Goal: Transaction & Acquisition: Book appointment/travel/reservation

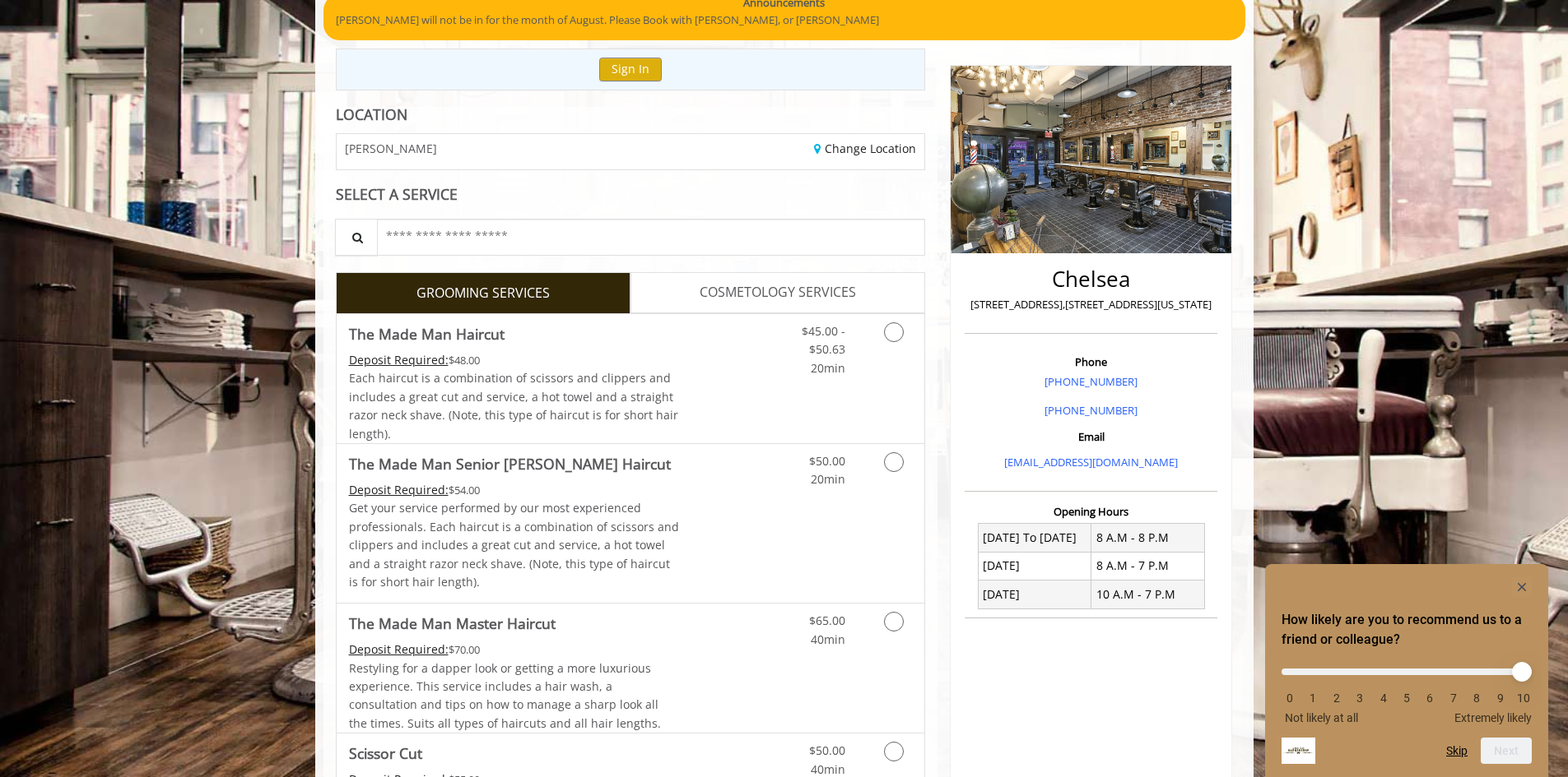
scroll to position [164, 0]
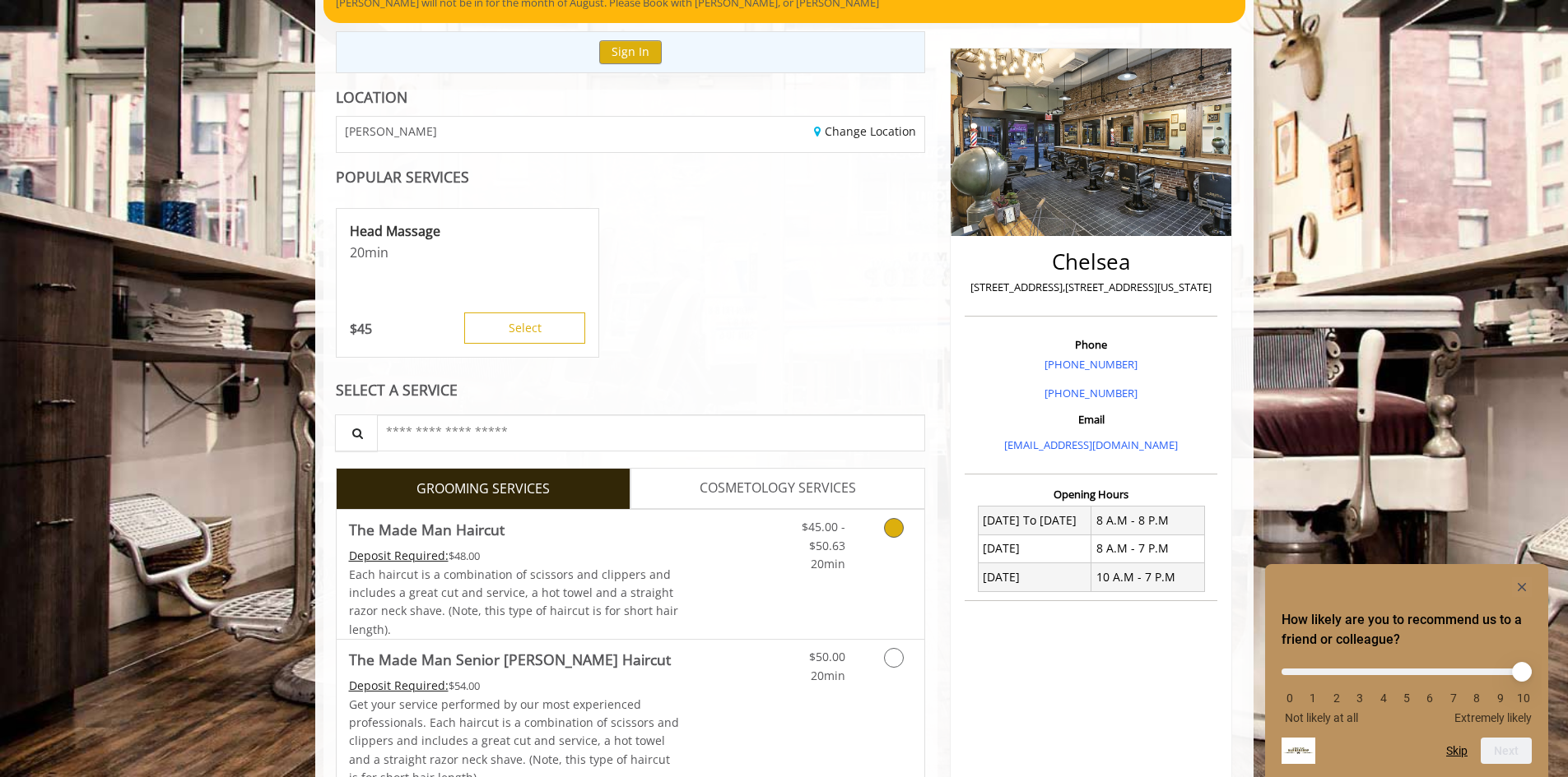
click at [902, 529] on icon "Grooming services" at bounding box center [893, 528] width 20 height 20
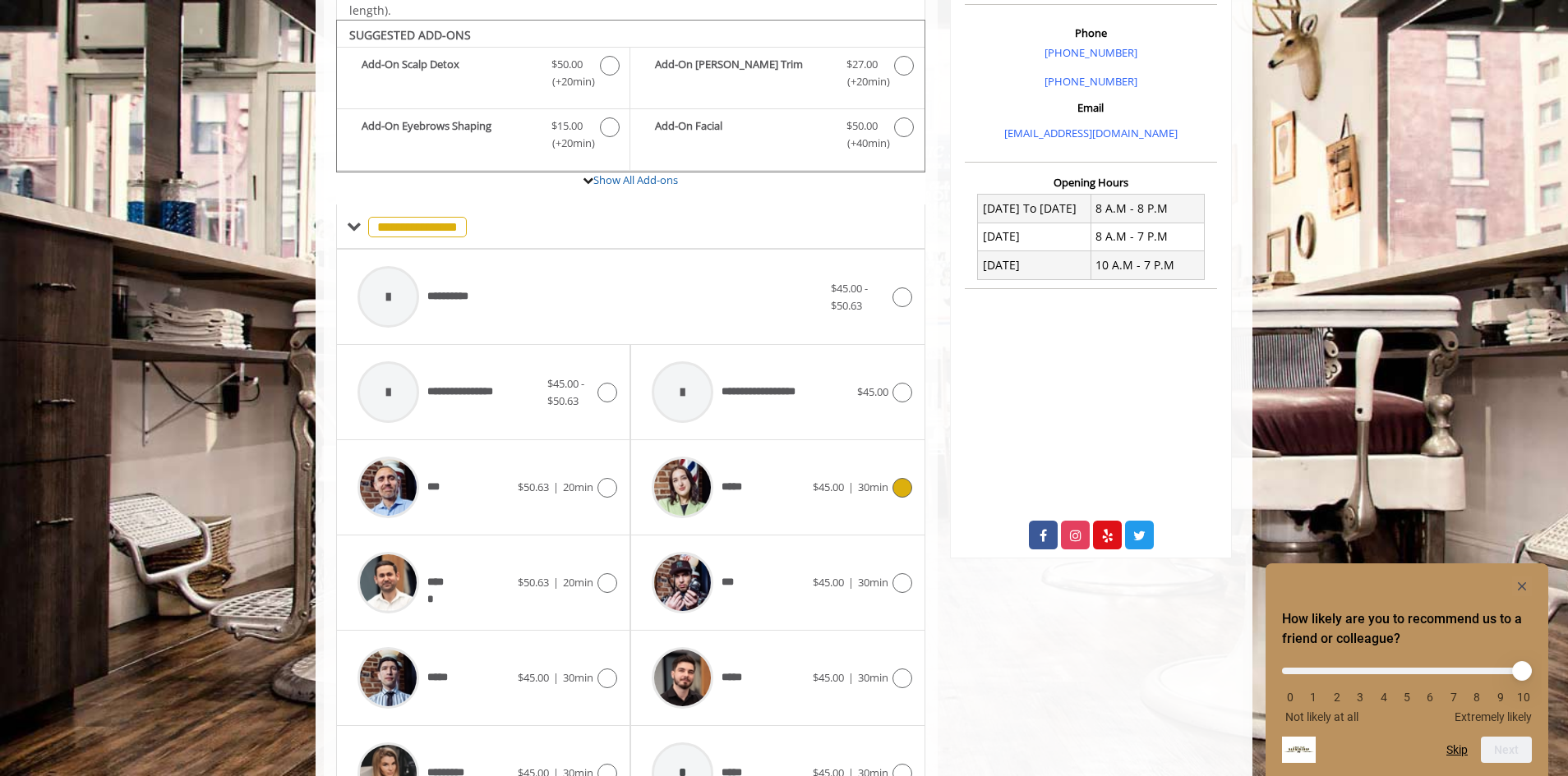
scroll to position [495, 0]
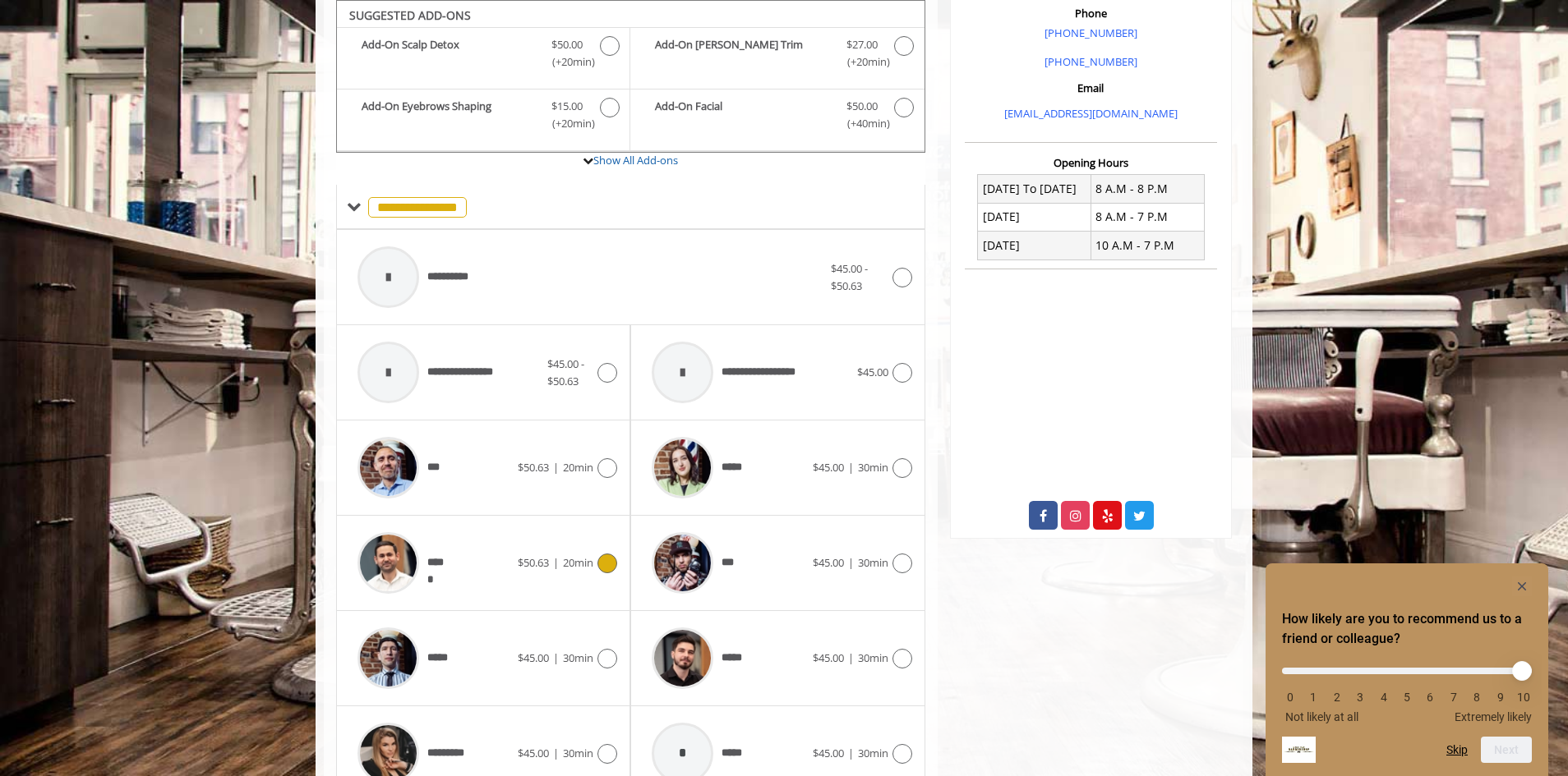
click at [399, 582] on img at bounding box center [388, 563] width 62 height 62
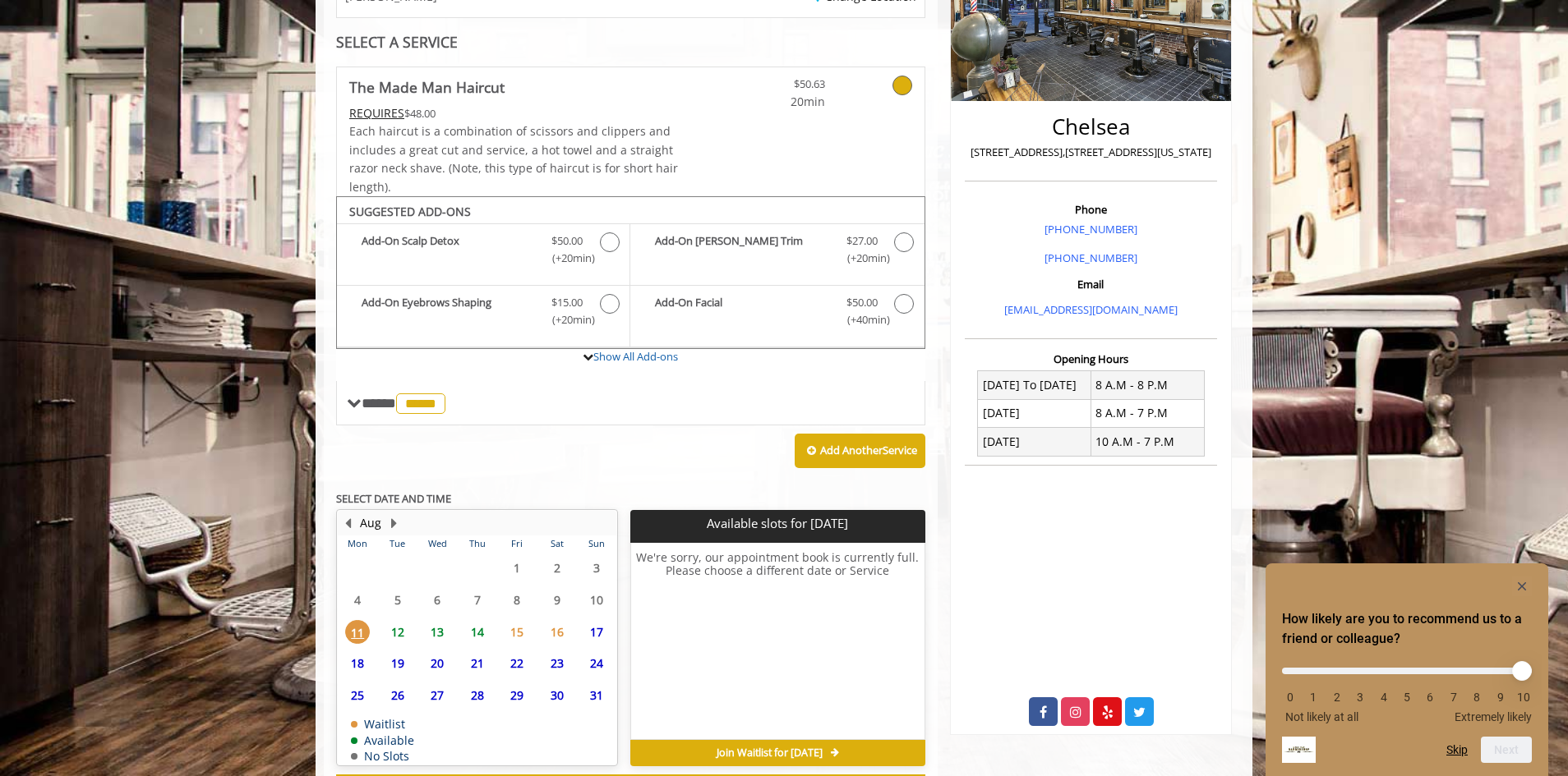
scroll to position [370, 0]
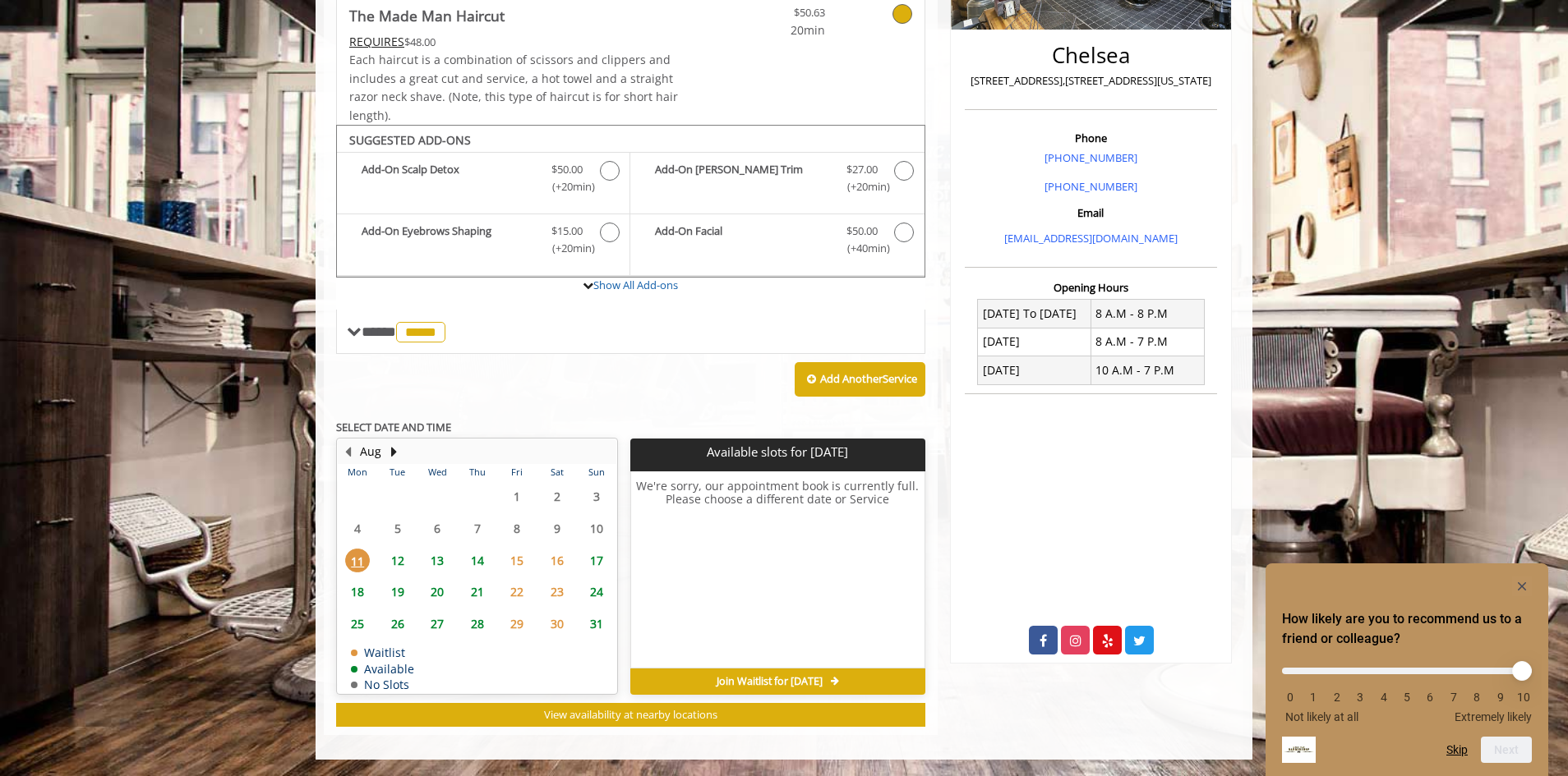
click at [593, 561] on span "17" at bounding box center [596, 561] width 24 height 24
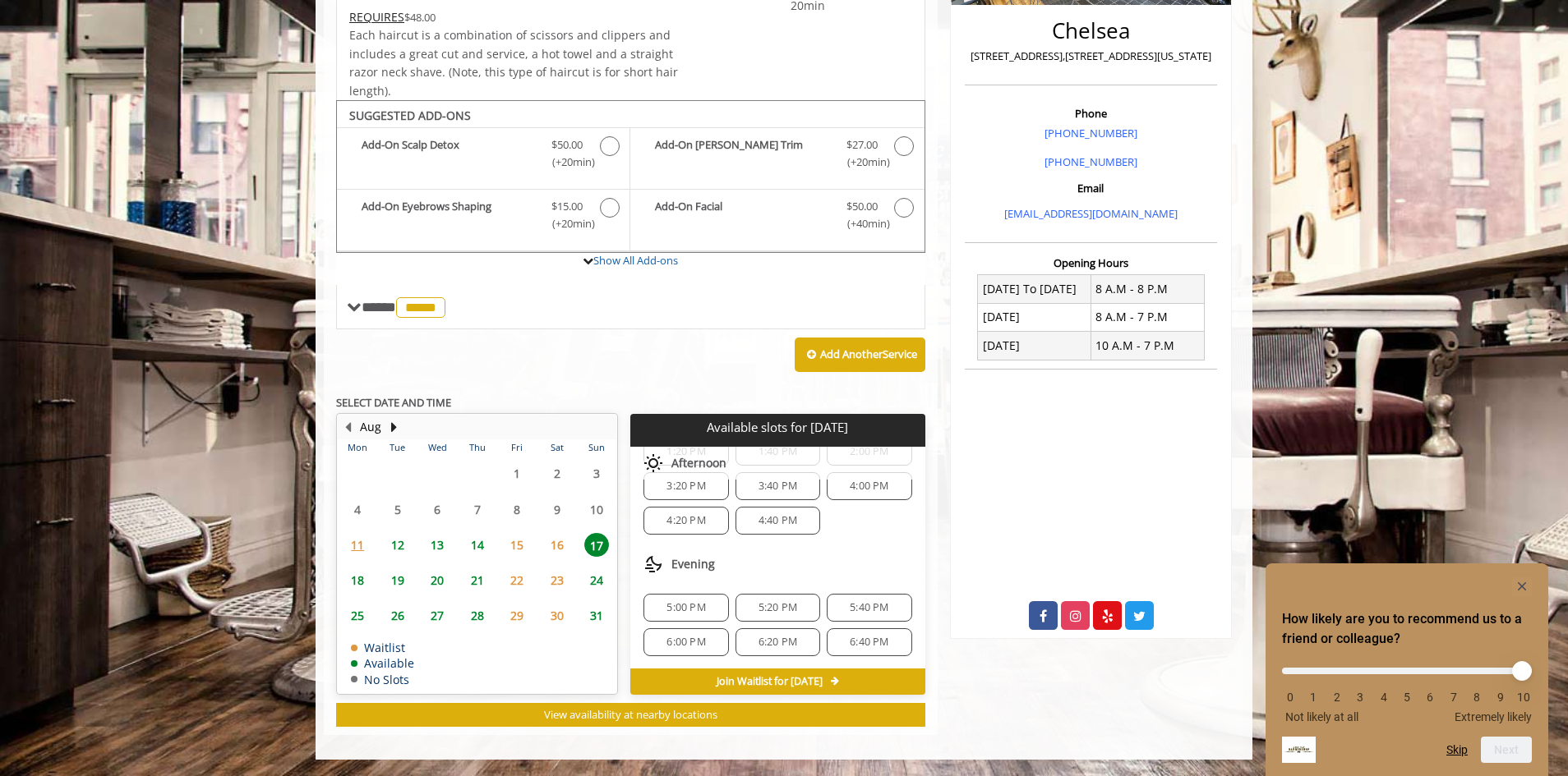
scroll to position [212, 0]
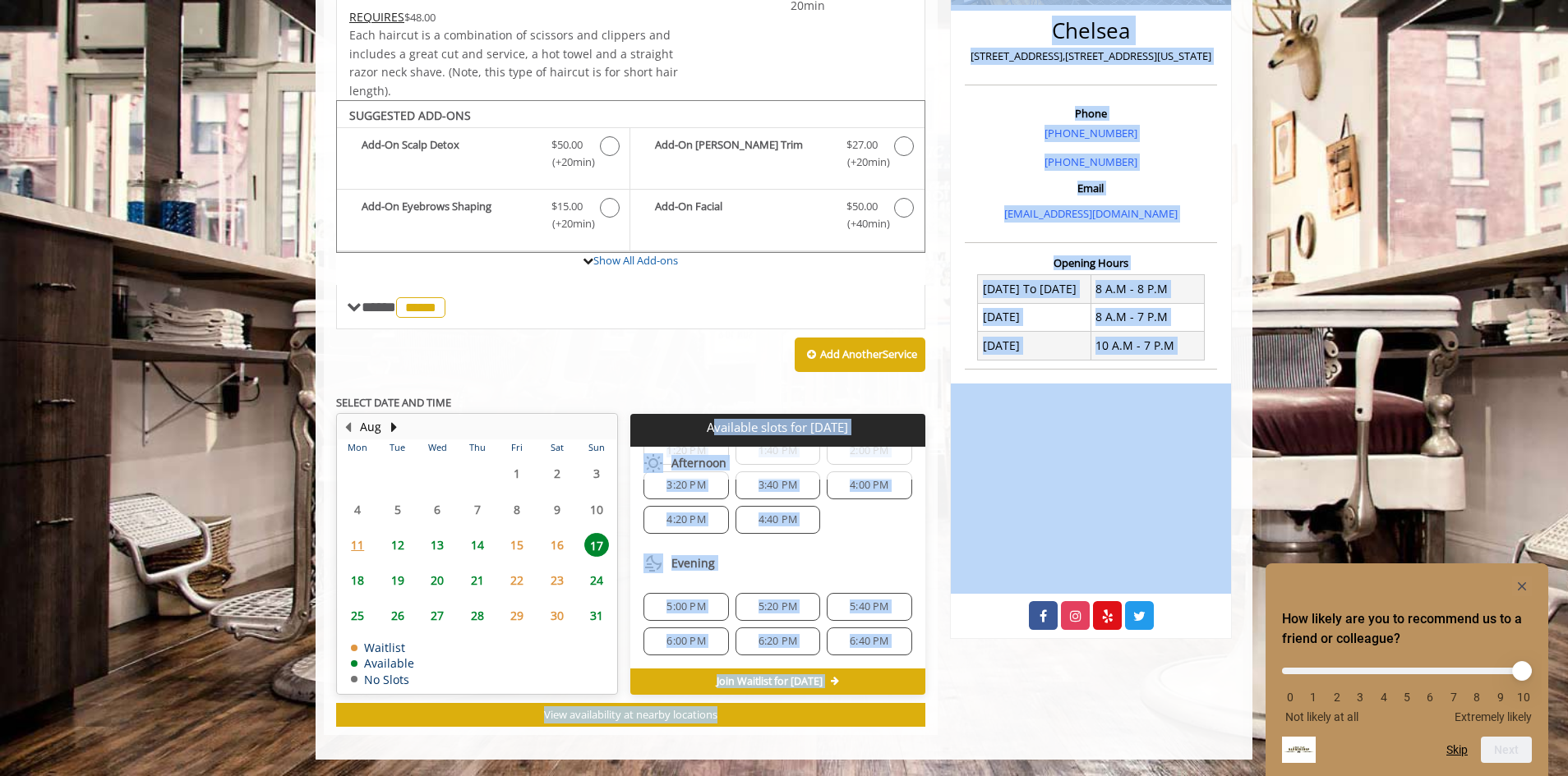
drag, startPoint x: 718, startPoint y: 427, endPoint x: 941, endPoint y: 431, distance: 223.0
click at [941, 431] on div "**********" at bounding box center [784, 249] width 937 height 1022
click at [904, 410] on div "**********" at bounding box center [631, 348] width 590 height 756
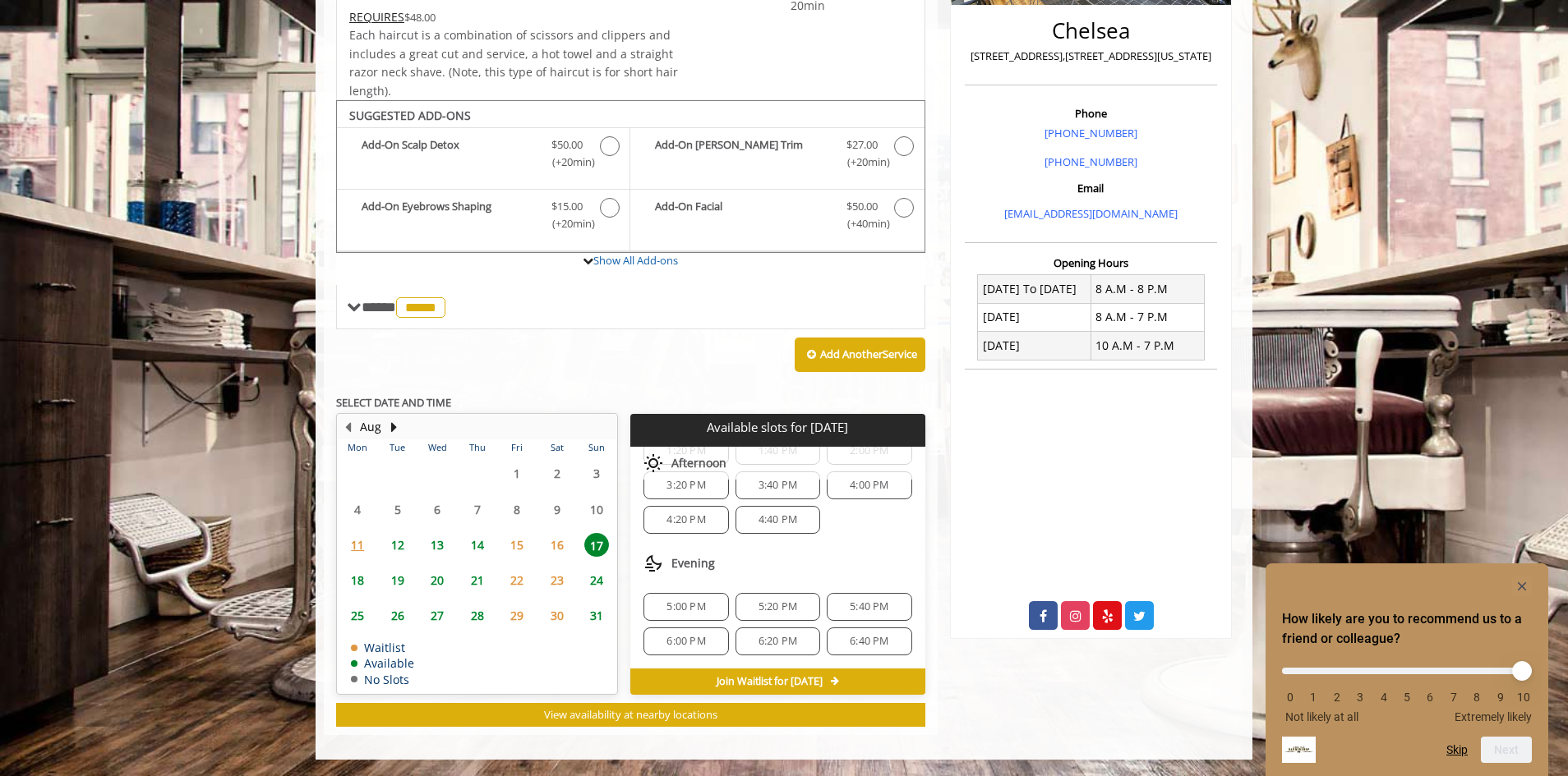
click at [481, 543] on span "14" at bounding box center [478, 546] width 24 height 24
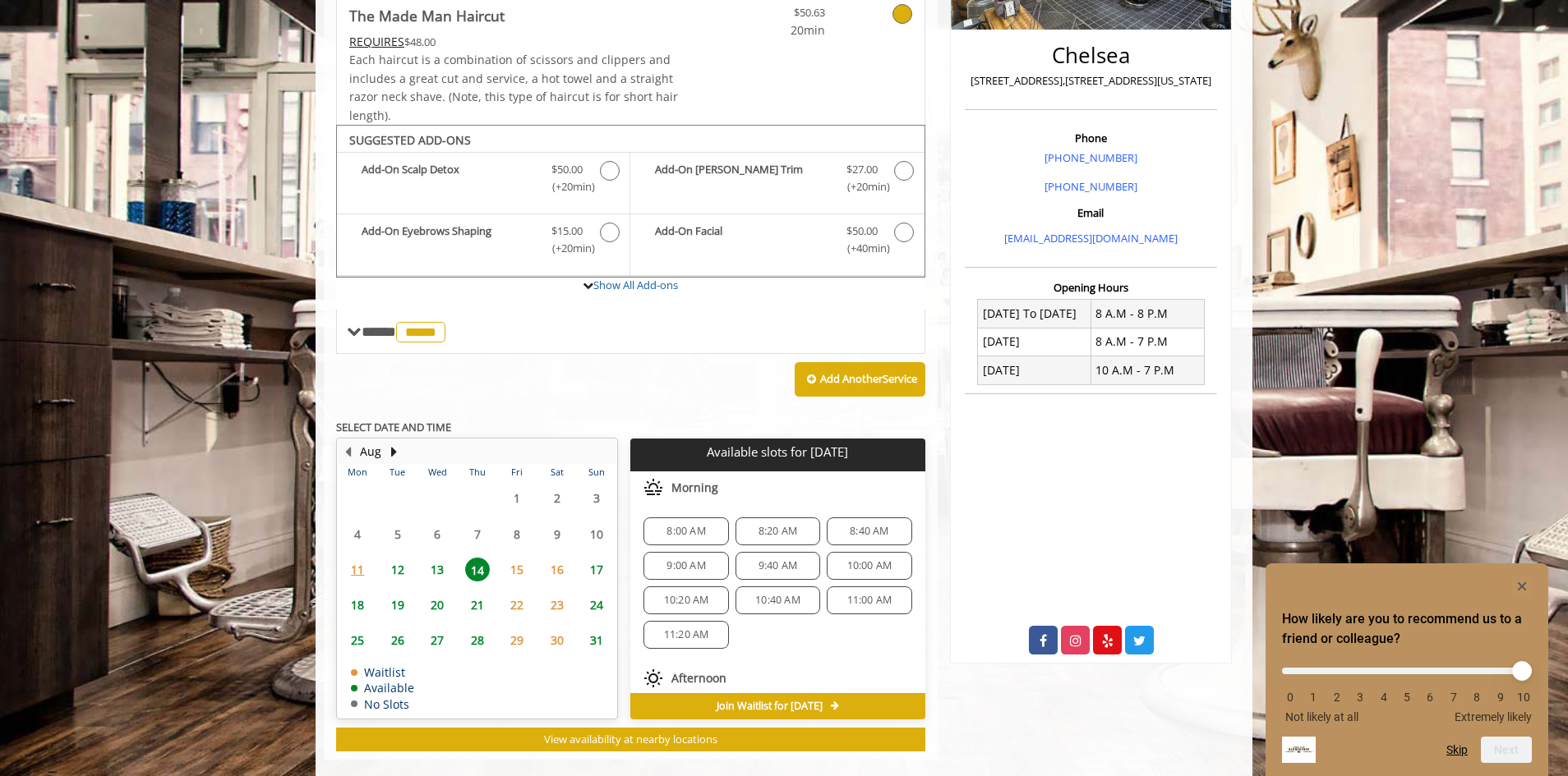
scroll to position [395, 0]
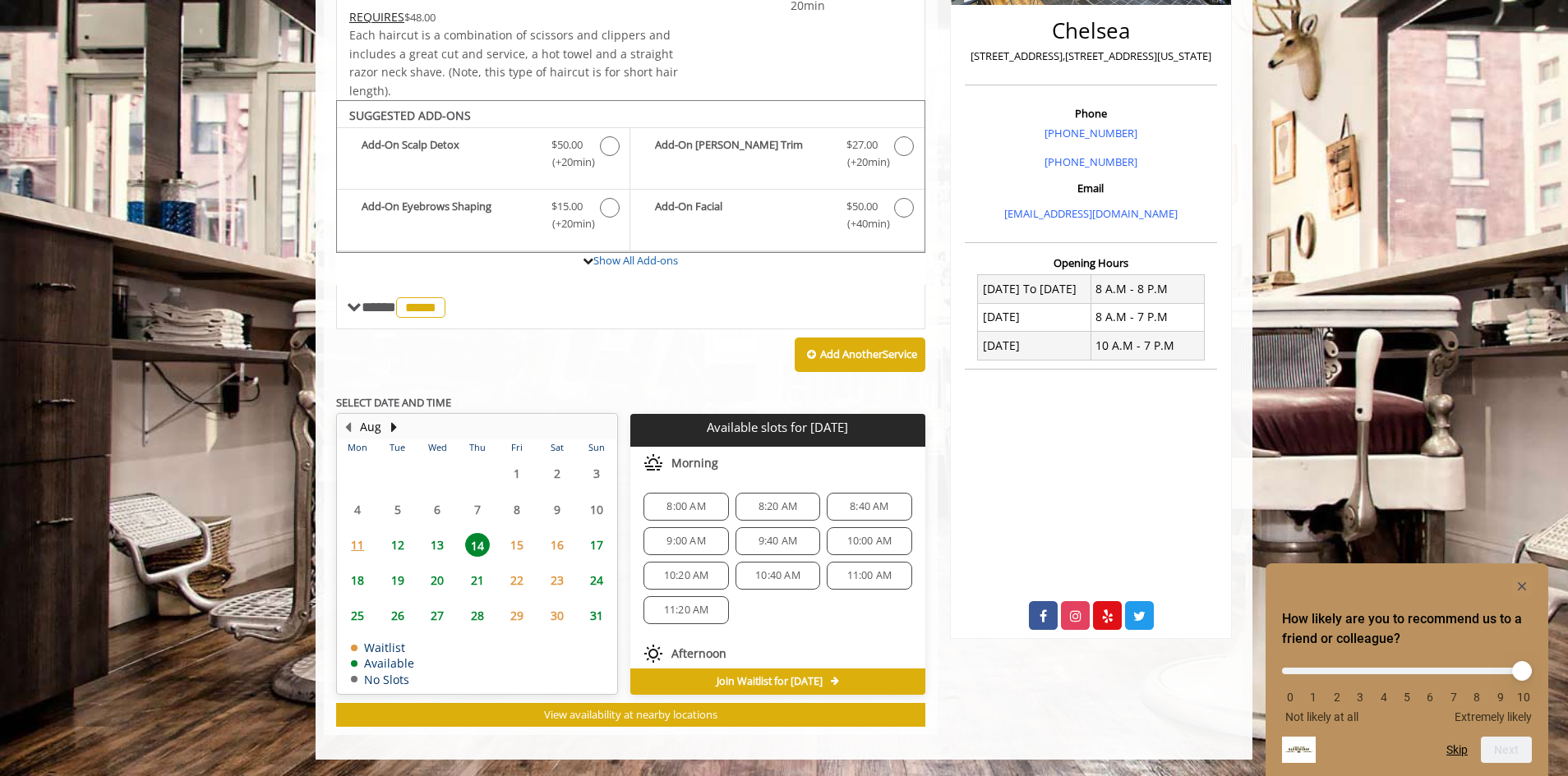
click at [401, 541] on span "12" at bounding box center [397, 546] width 24 height 24
